Goal: Task Accomplishment & Management: Use online tool/utility

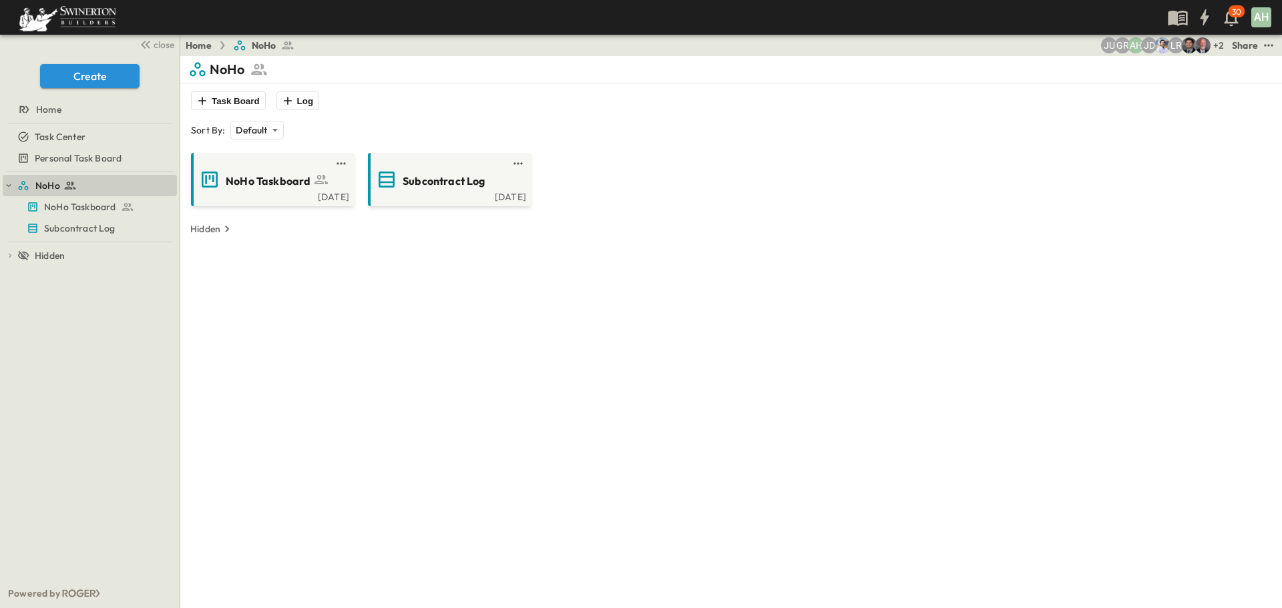
click at [88, 172] on div "NoHo NoHo Taskboard Subcontract Log To pick up a draggable item, press the spac…" at bounding box center [90, 375] width 180 height 406
click at [84, 160] on span "Personal Task Board" at bounding box center [78, 158] width 87 height 13
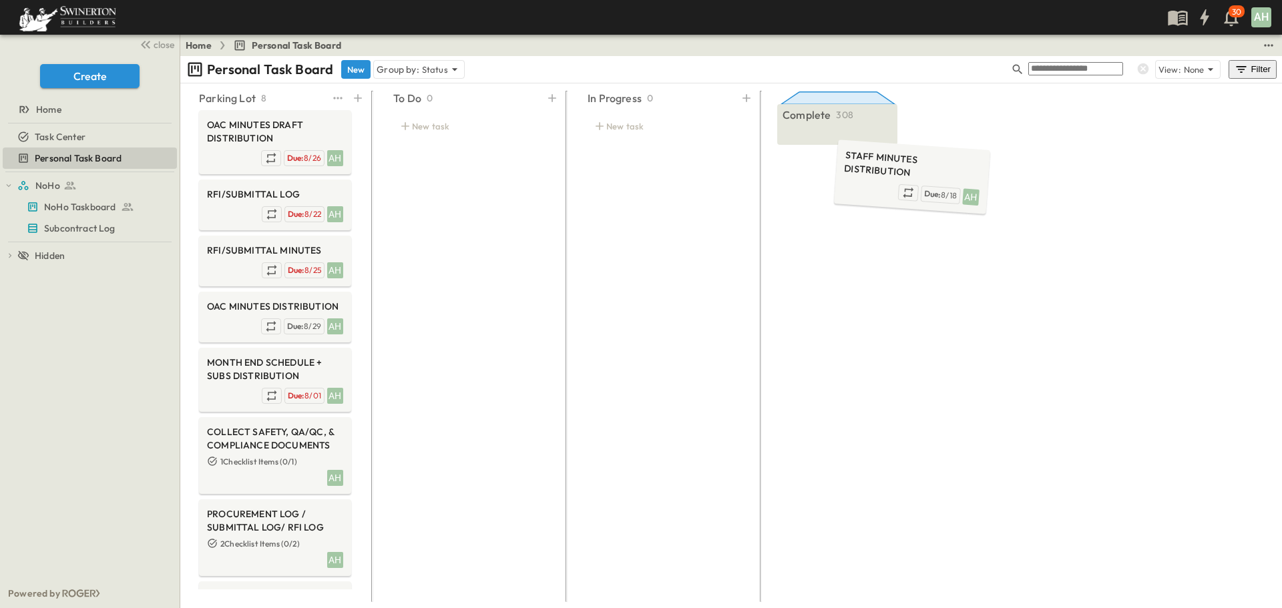
drag, startPoint x: 237, startPoint y: 134, endPoint x: 840, endPoint y: 150, distance: 603.6
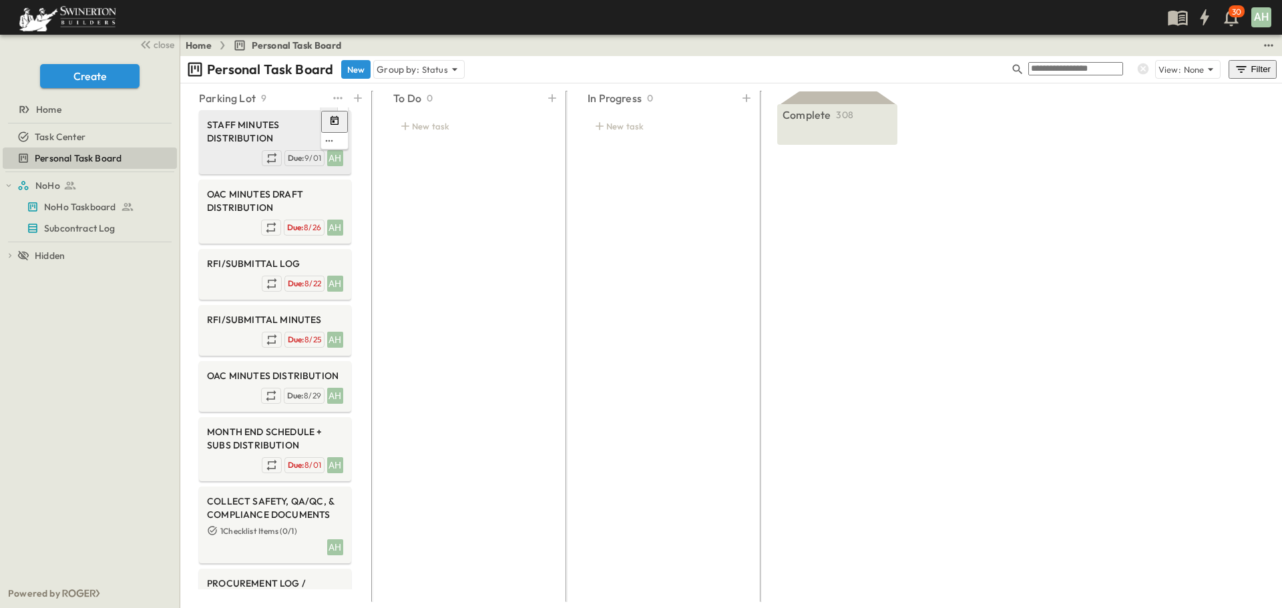
click at [234, 134] on span "STAFF MINUTES DISTRIBUTION" at bounding box center [275, 131] width 136 height 27
click at [19, 607] on div at bounding box center [9, 619] width 19 height 1
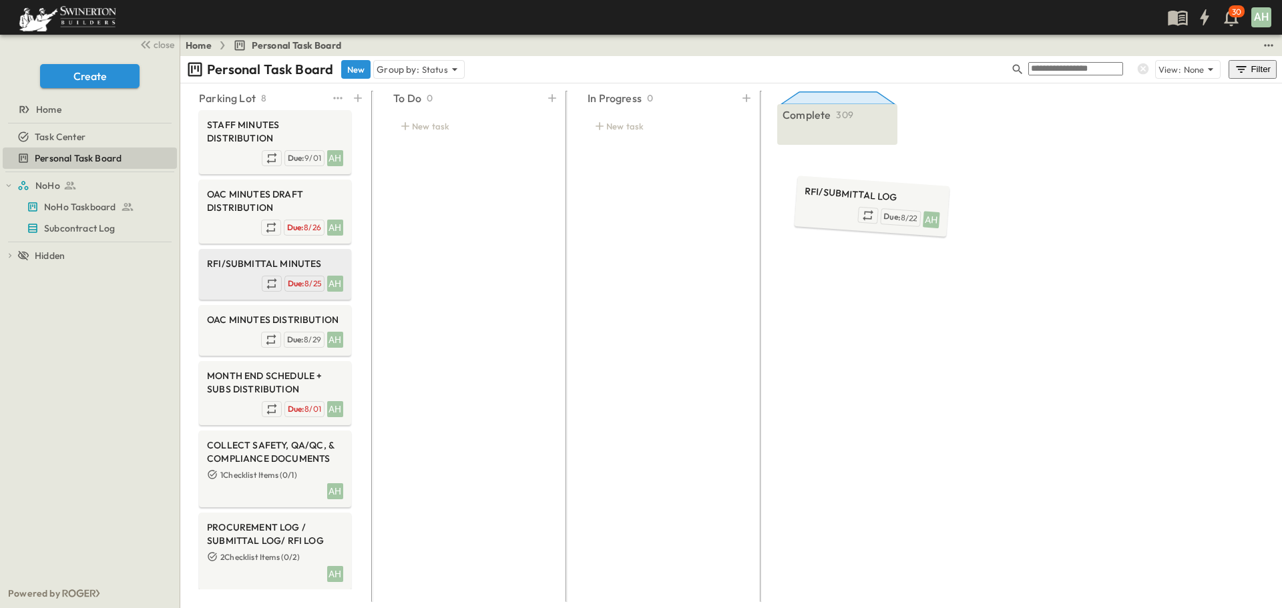
drag, startPoint x: 232, startPoint y: 270, endPoint x: 828, endPoint y: 202, distance: 600.6
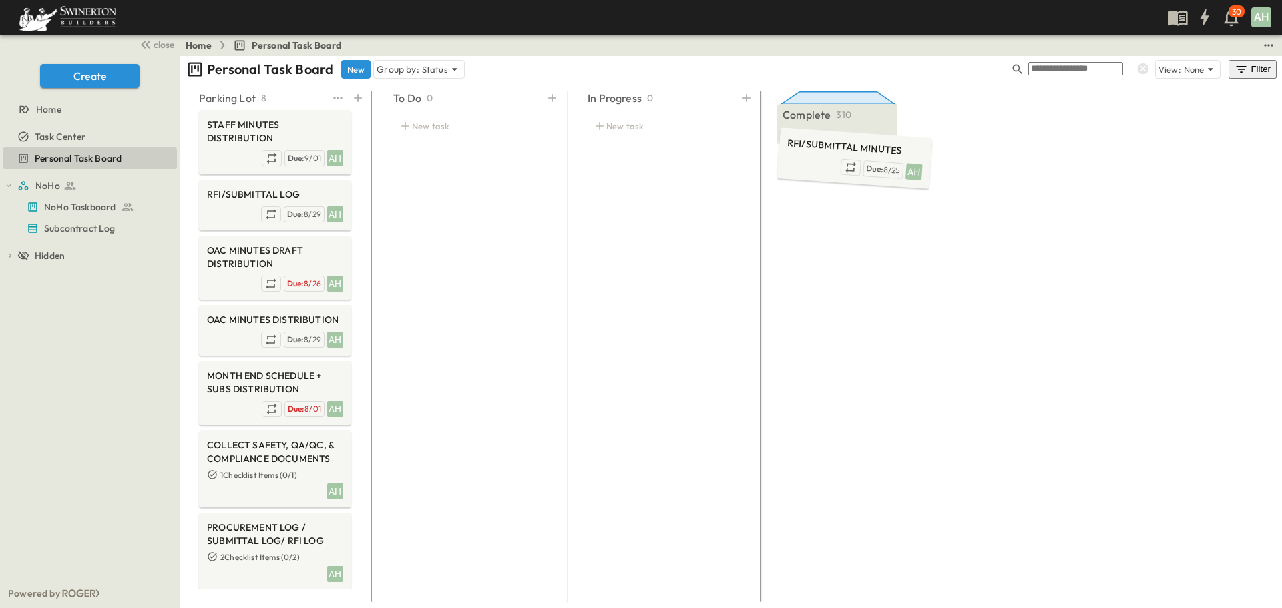
drag, startPoint x: 237, startPoint y: 336, endPoint x: 816, endPoint y: 164, distance: 604.4
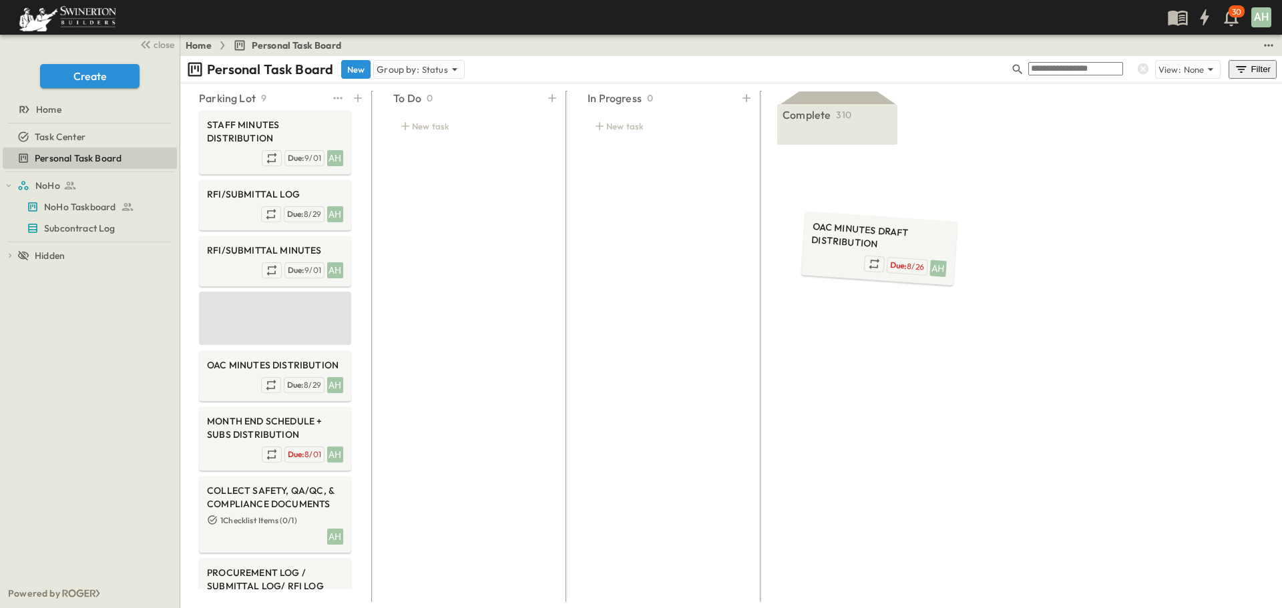
drag, startPoint x: 254, startPoint y: 307, endPoint x: 853, endPoint y: 171, distance: 614.0
